Goal: Task Accomplishment & Management: Manage account settings

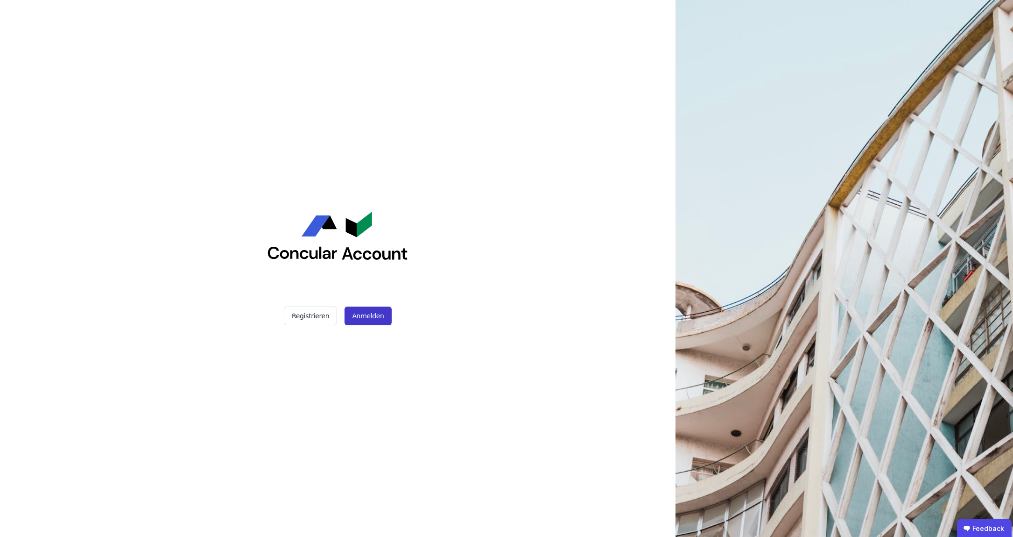
click at [375, 319] on button "Anmelden" at bounding box center [368, 315] width 47 height 19
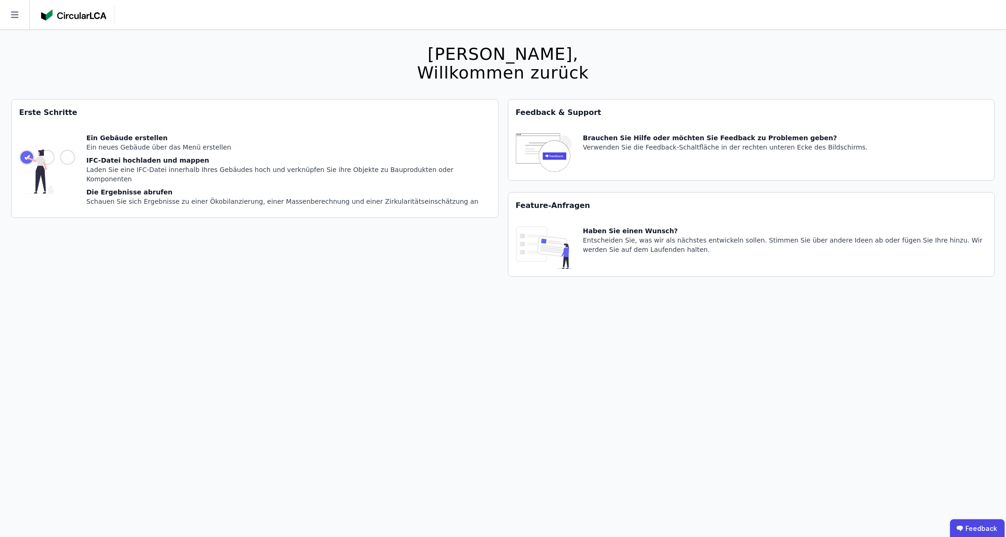
click at [21, 14] on icon at bounding box center [14, 14] width 29 height 29
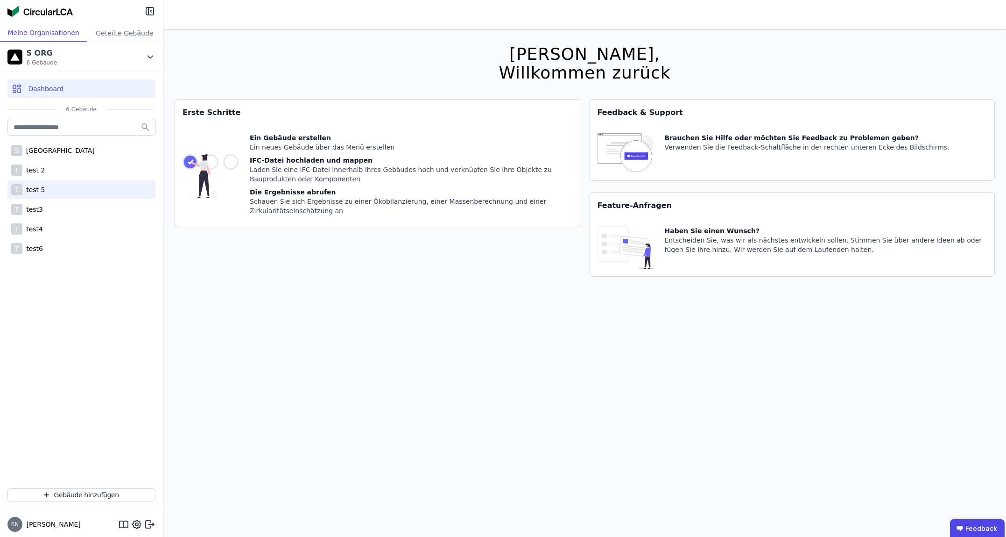
click at [53, 194] on div "T test 5" at bounding box center [81, 189] width 148 height 19
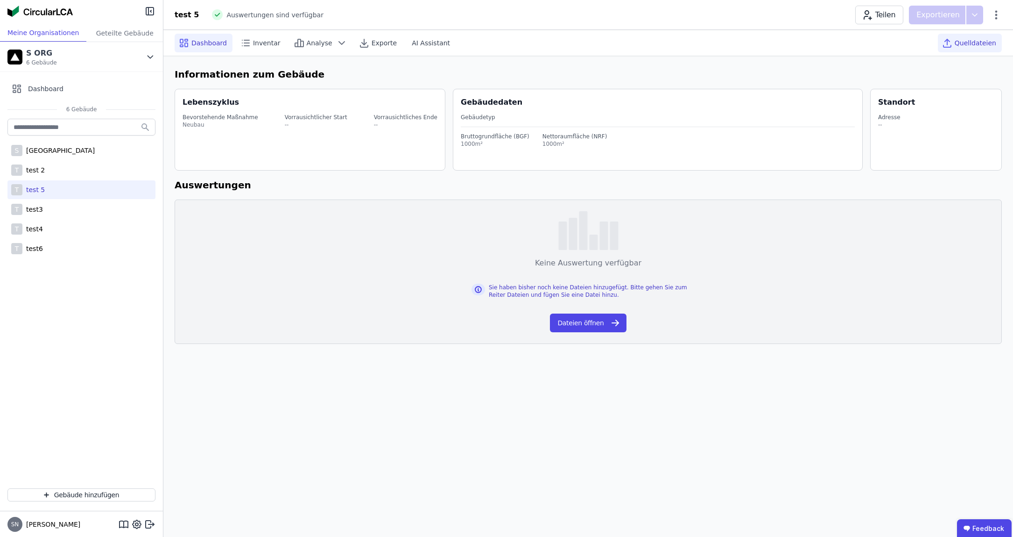
click at [973, 47] on span "Quelldateien" at bounding box center [976, 42] width 42 height 9
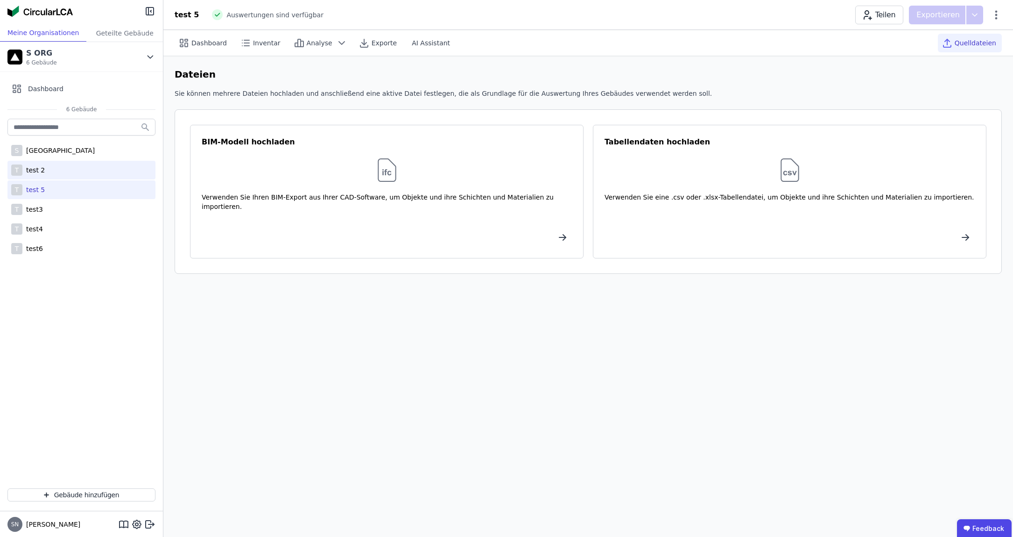
click at [43, 168] on div "test 2" at bounding box center [33, 169] width 22 height 9
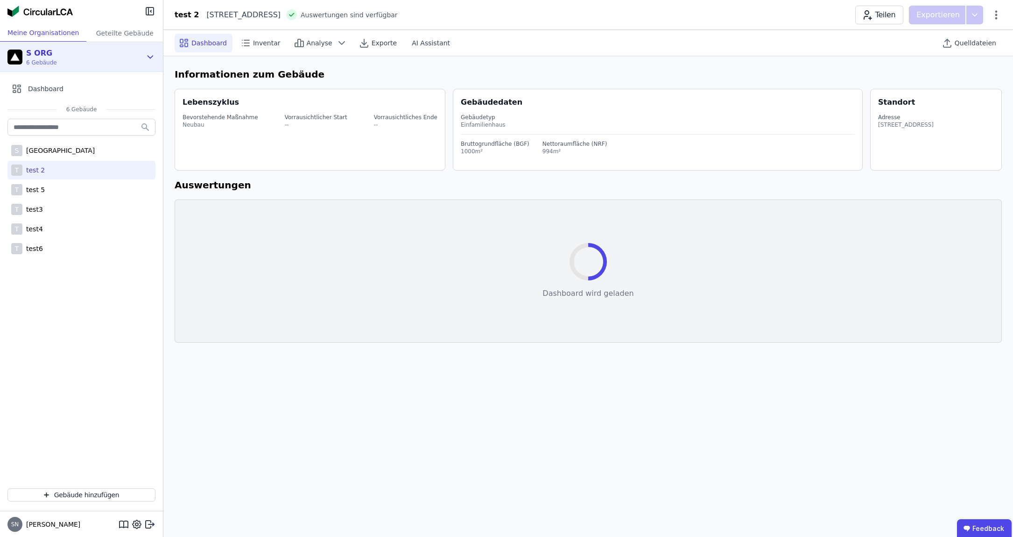
select select "*"
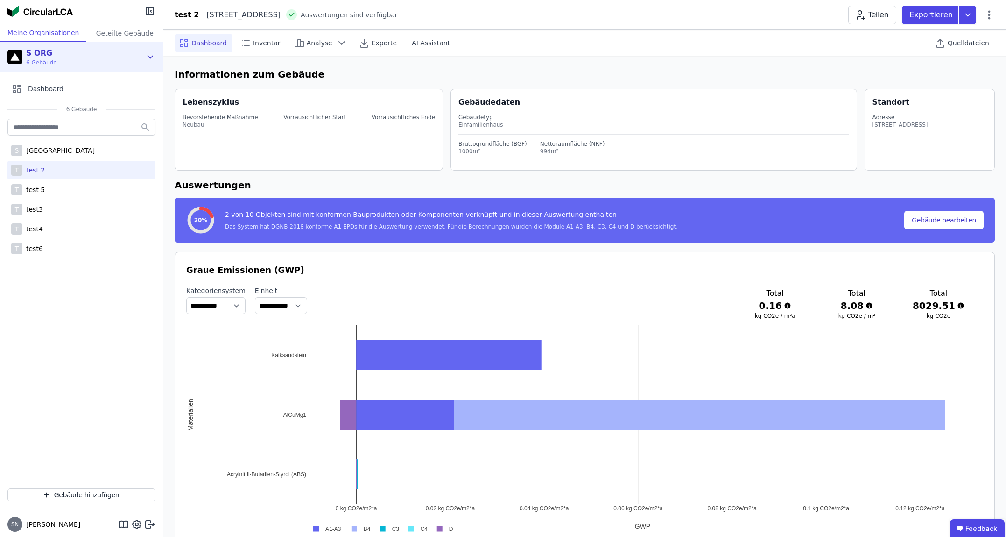
click at [108, 56] on div "S ORG 6 Gebäude" at bounding box center [74, 57] width 134 height 19
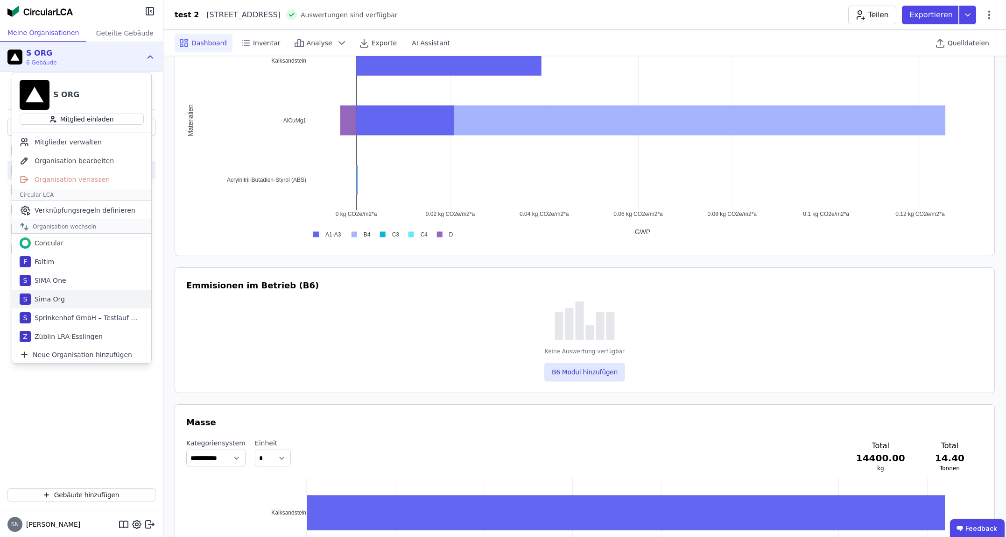
scroll to position [261, 0]
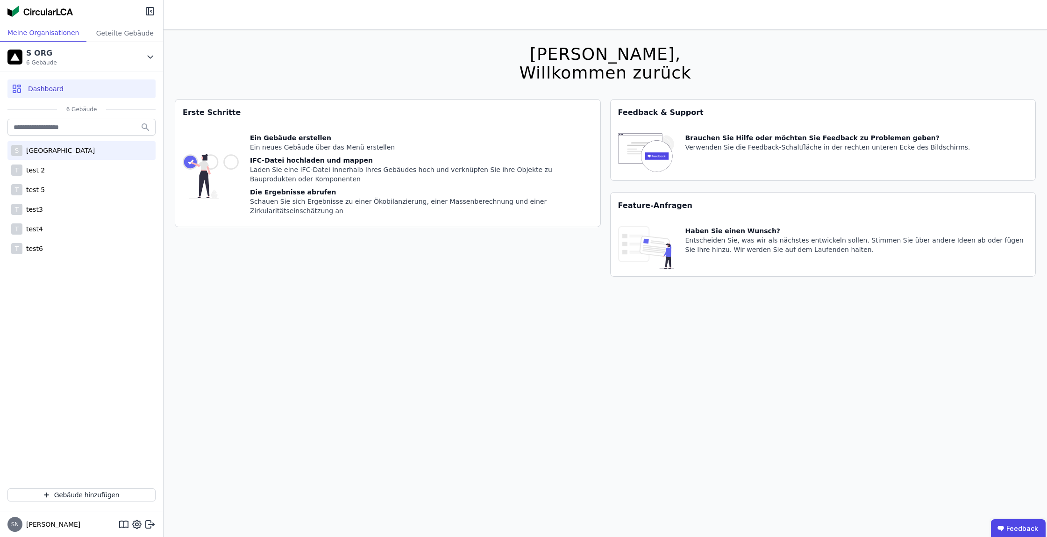
click at [48, 150] on div "[GEOGRAPHIC_DATA]" at bounding box center [58, 150] width 72 height 9
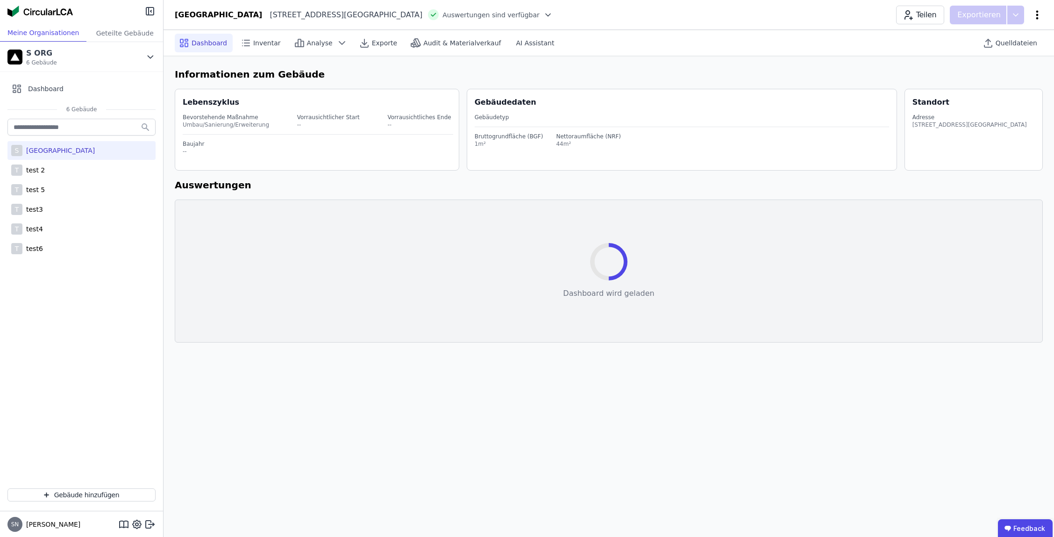
click at [1037, 13] on icon at bounding box center [1036, 14] width 11 height 11
click at [1004, 41] on span "Gebäude bearbeiten" at bounding box center [992, 36] width 67 height 9
select select "*"
select select "**********"
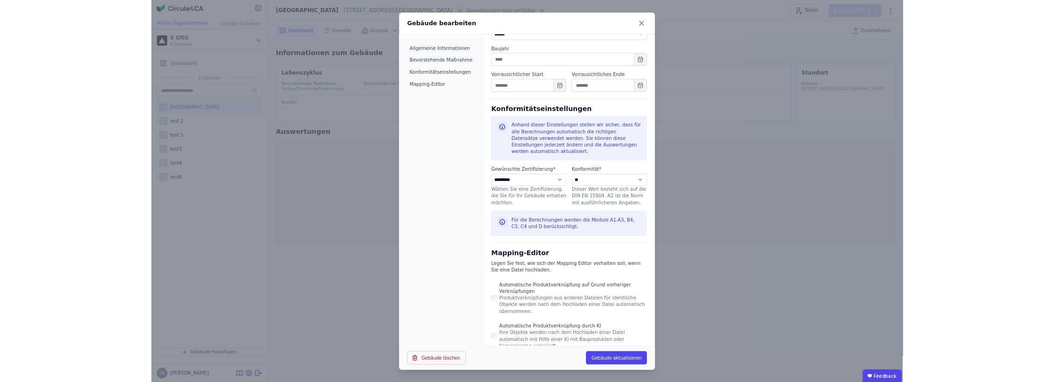
scroll to position [420, 0]
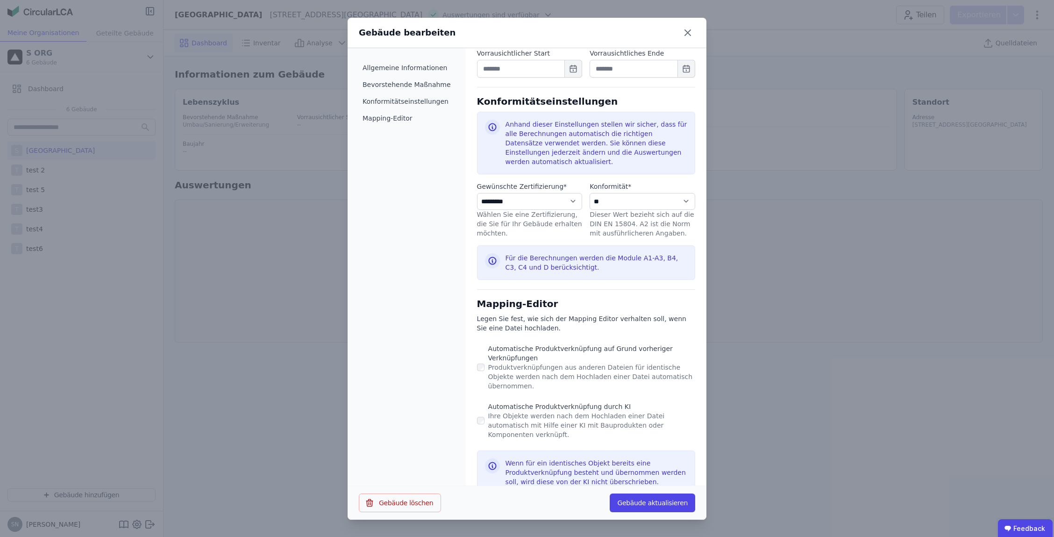
select select "*"
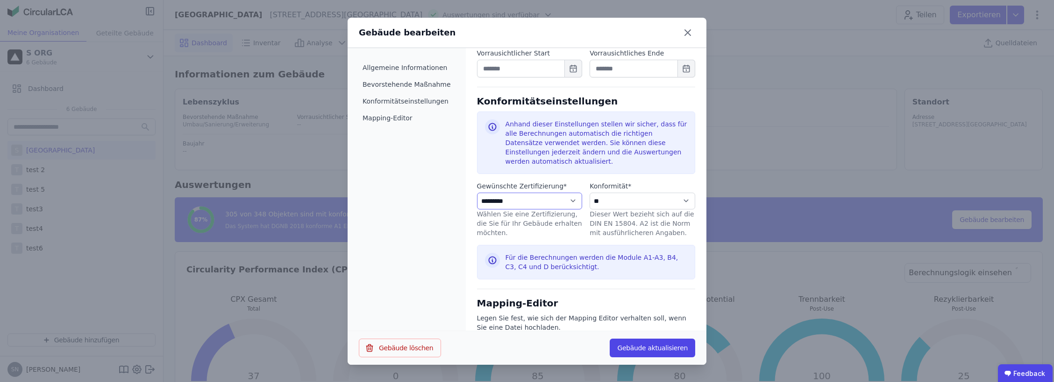
click at [552, 209] on select "**********" at bounding box center [530, 201] width 106 height 17
select select "**********"
click at [477, 193] on select "**********" at bounding box center [530, 201] width 106 height 17
select select "**********"
click at [660, 347] on button "Gebäude aktualisieren" at bounding box center [651, 348] width 85 height 19
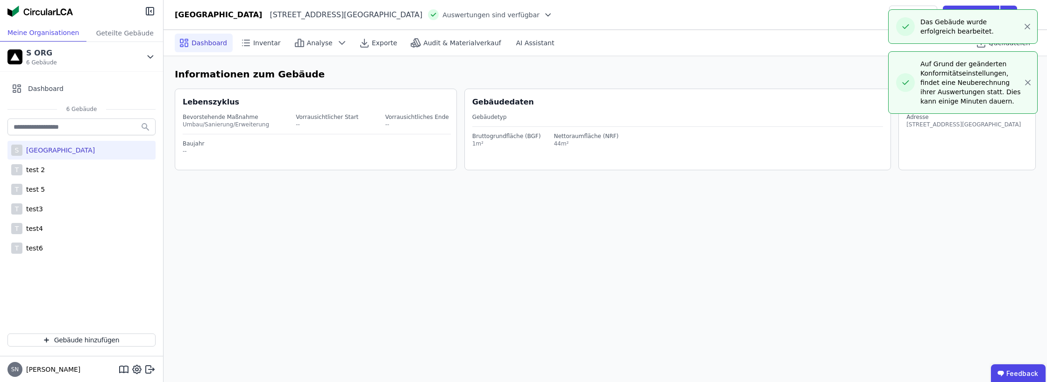
select select "*"
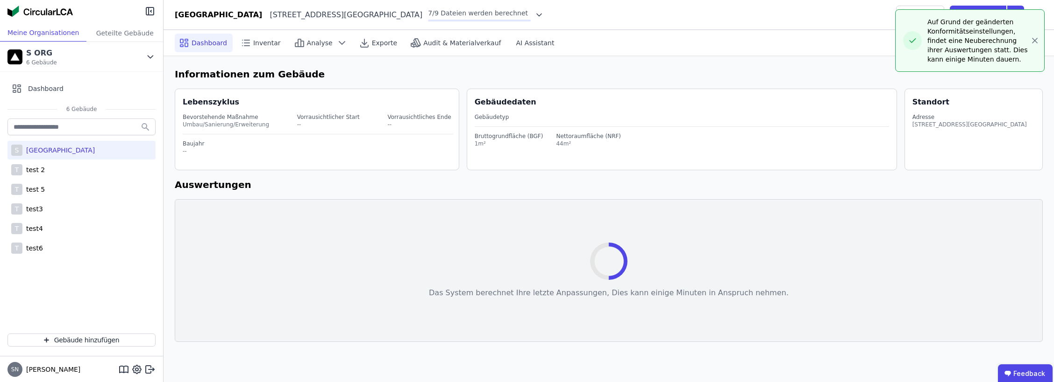
click at [926, 63] on div "Auf Grund der geänderten Konformitätseinstellungen, findet eine Neuberechnung i…" at bounding box center [970, 40] width 134 height 47
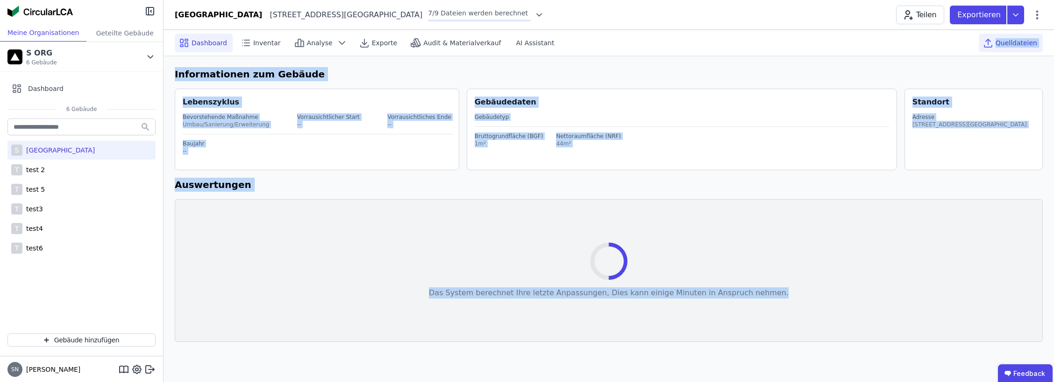
copy div "Quelldateien Informationen zum Gebäude Lebenszyklus Bevorstehende Maßnahme Umba…"
drag, startPoint x: 929, startPoint y: 21, endPoint x: 1005, endPoint y: 34, distance: 76.9
click at [347, 320] on div "Das System berechnet Ihre letzte Anpassungen, Dies kann einige Minuten in Anspr…" at bounding box center [609, 270] width 868 height 143
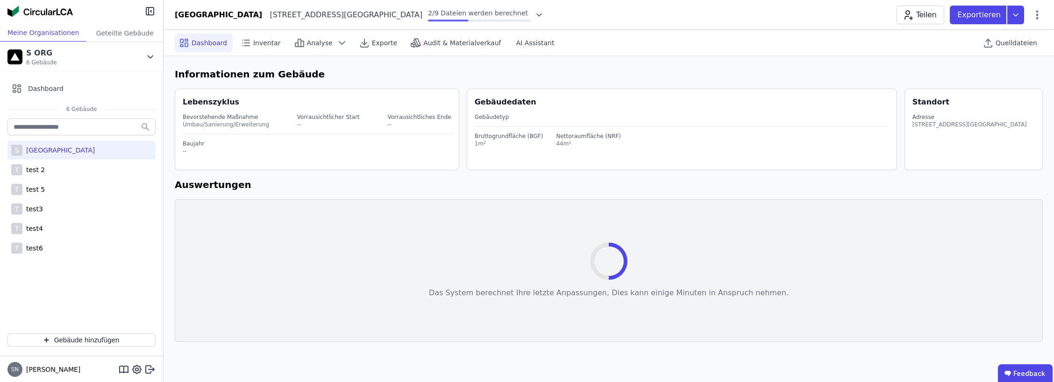
click at [534, 11] on icon at bounding box center [538, 14] width 9 height 9
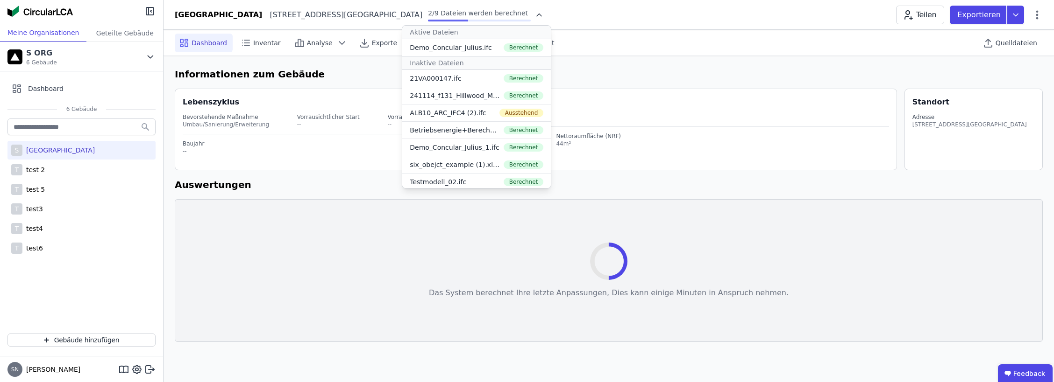
click at [534, 11] on icon at bounding box center [538, 14] width 9 height 9
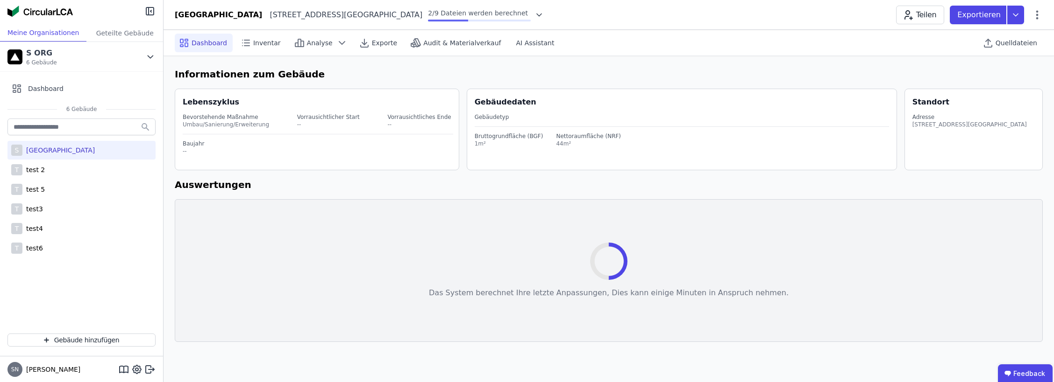
click at [534, 11] on icon at bounding box center [538, 14] width 9 height 9
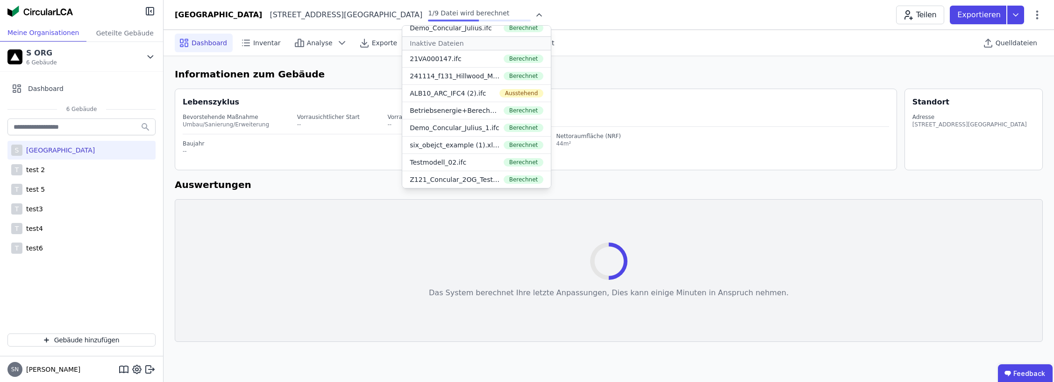
scroll to position [0, 0]
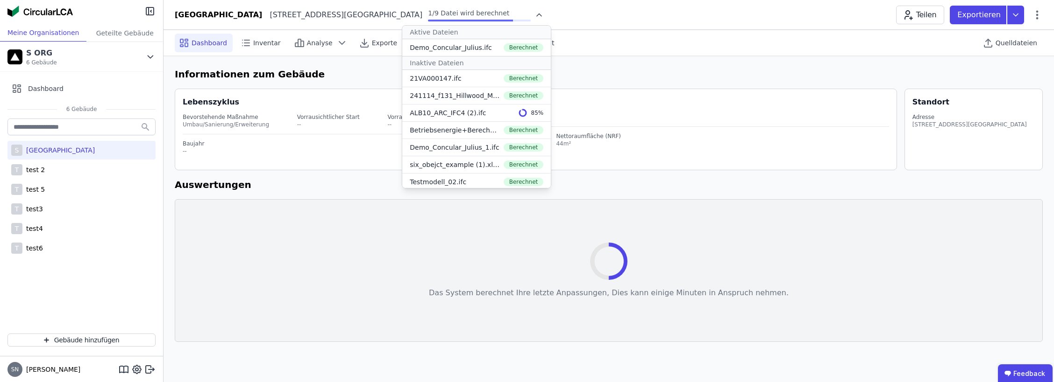
select select "*"
